Goal: Task Accomplishment & Management: Manage account settings

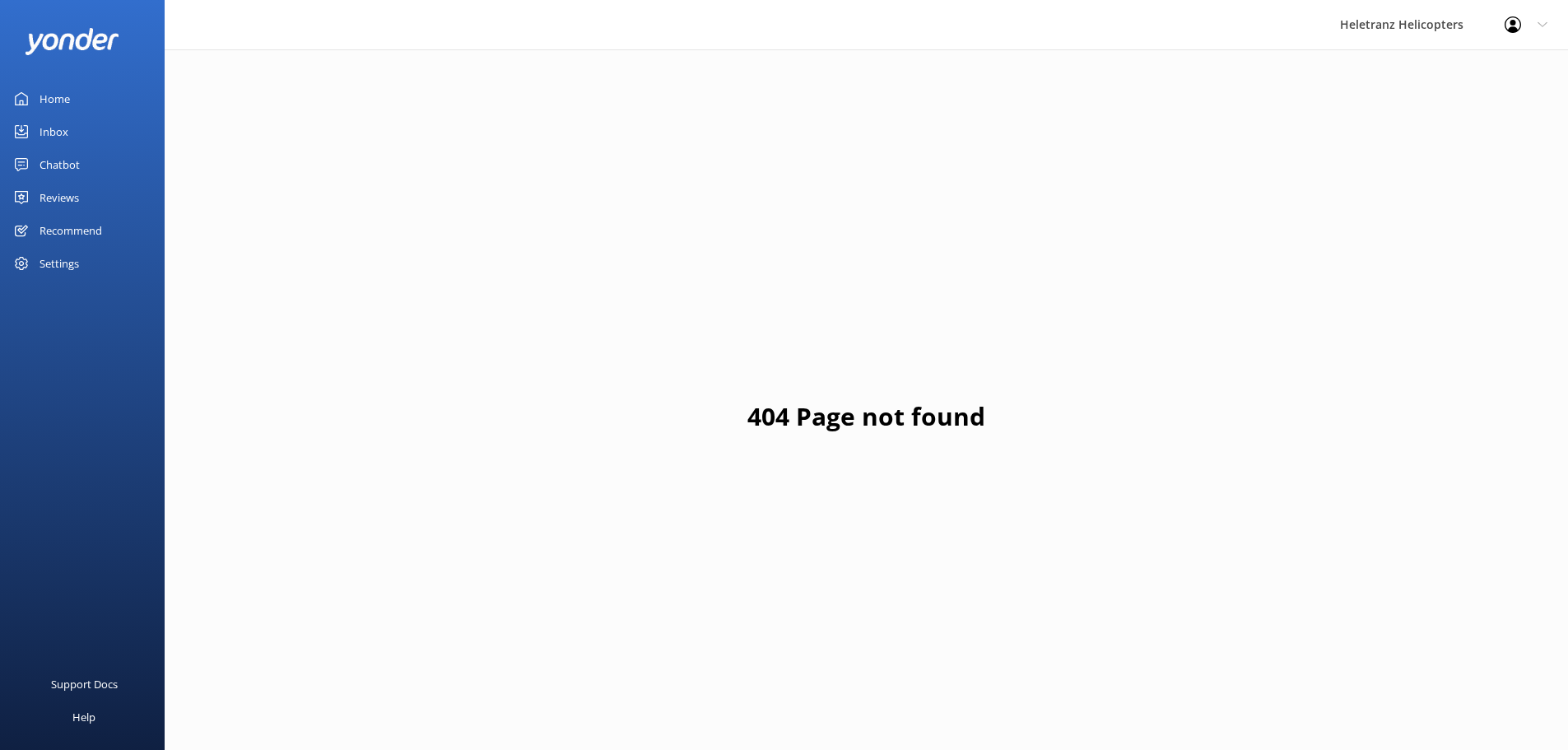
click at [81, 154] on link "Chatbot" at bounding box center [82, 164] width 164 height 33
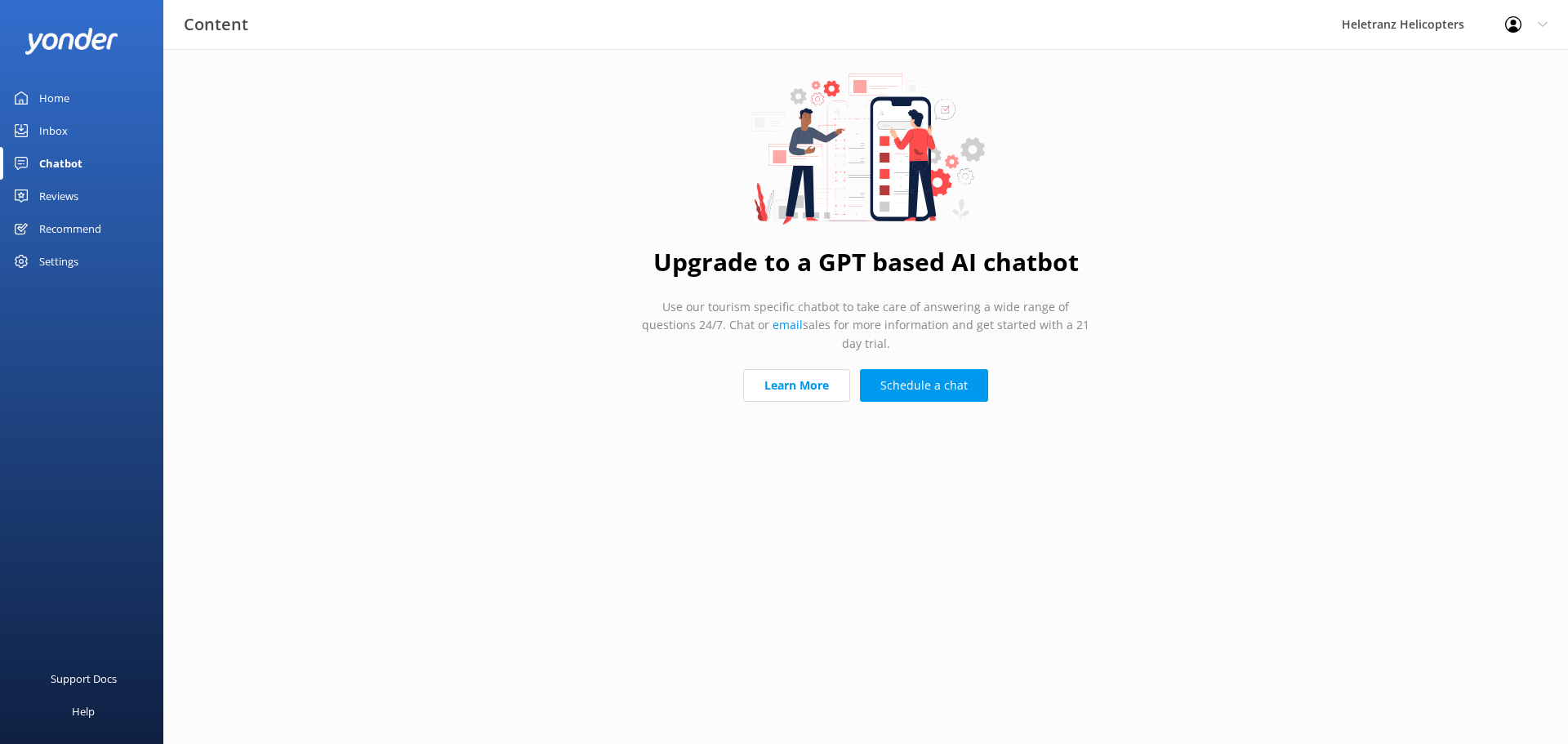
click at [86, 193] on link "Reviews" at bounding box center [81, 195] width 163 height 32
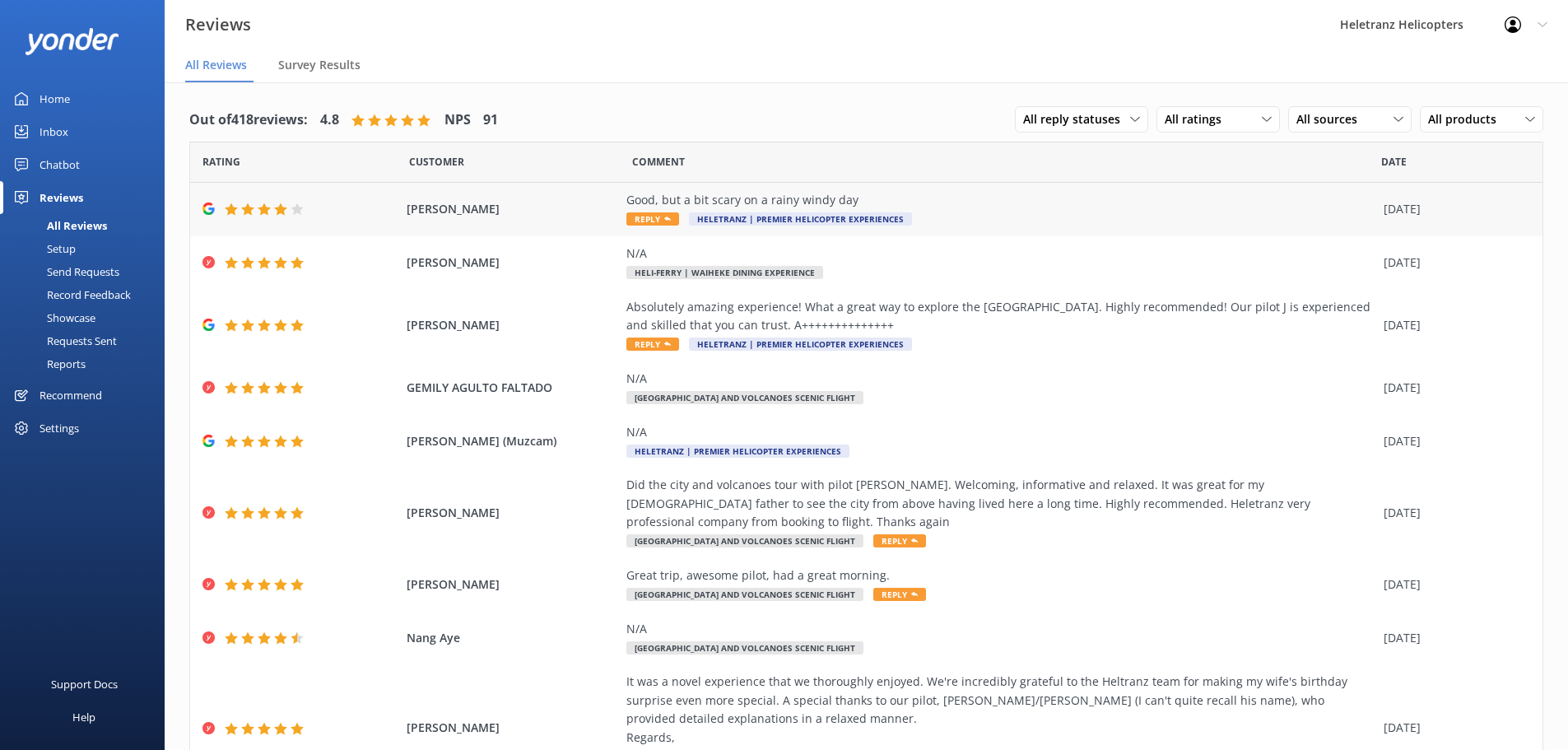
click at [909, 197] on div "Good, but a bit scary on a rainy windy day" at bounding box center [1000, 200] width 749 height 18
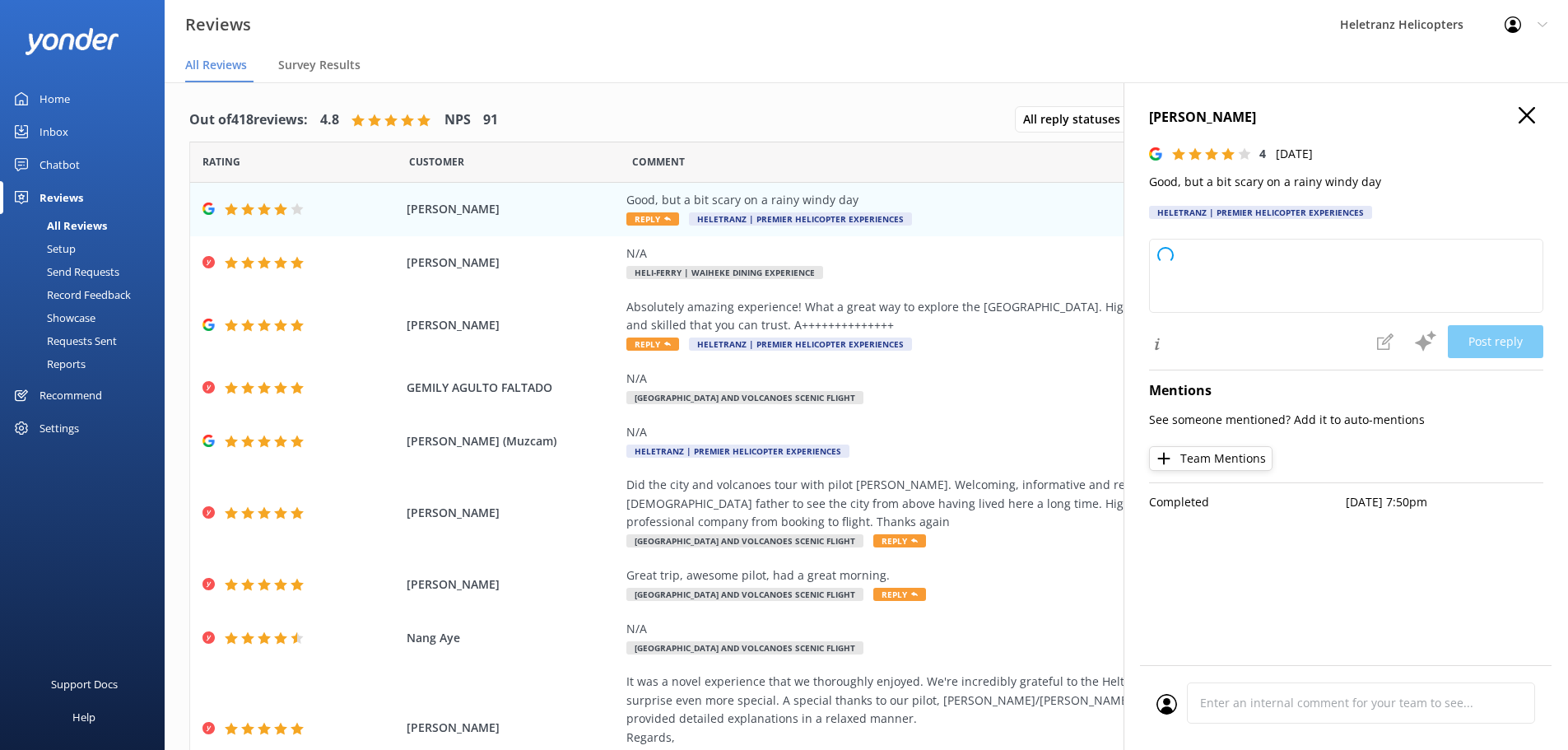
type textarea "Thank you for your feedback! We're glad you enjoyed your experience overall. We…"
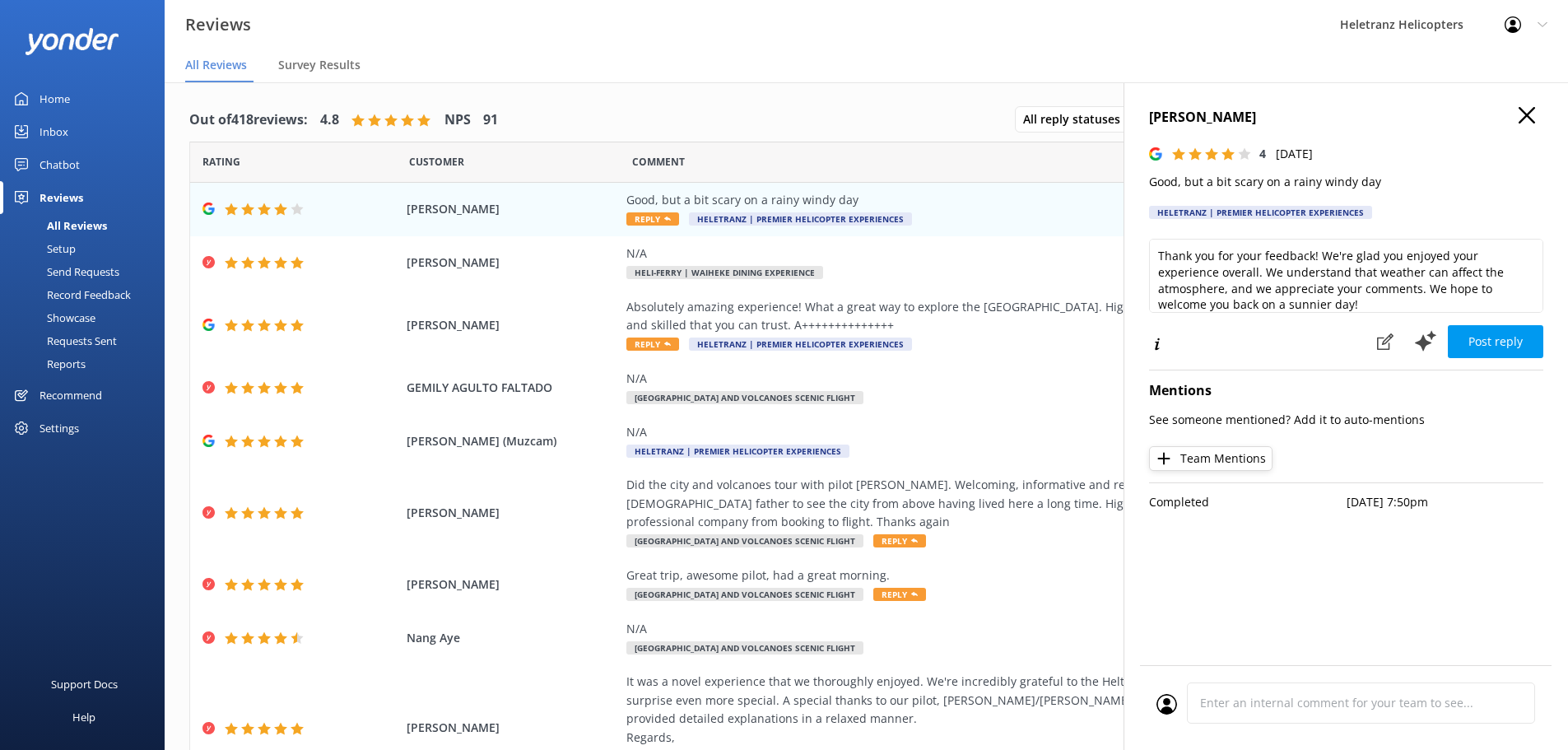
drag, startPoint x: 1537, startPoint y: 89, endPoint x: 1537, endPoint y: 104, distance: 15.0
click at [1537, 96] on div "[PERSON_NAME] 4 [DATE] Good, but a bit scary on a rainy windy day Heletranz | P…" at bounding box center [1345, 457] width 444 height 750
click at [1536, 107] on h4 "[PERSON_NAME]" at bounding box center [1346, 118] width 395 height 22
click at [1521, 125] on button "button" at bounding box center [1526, 116] width 17 height 18
